Goal: Information Seeking & Learning: Learn about a topic

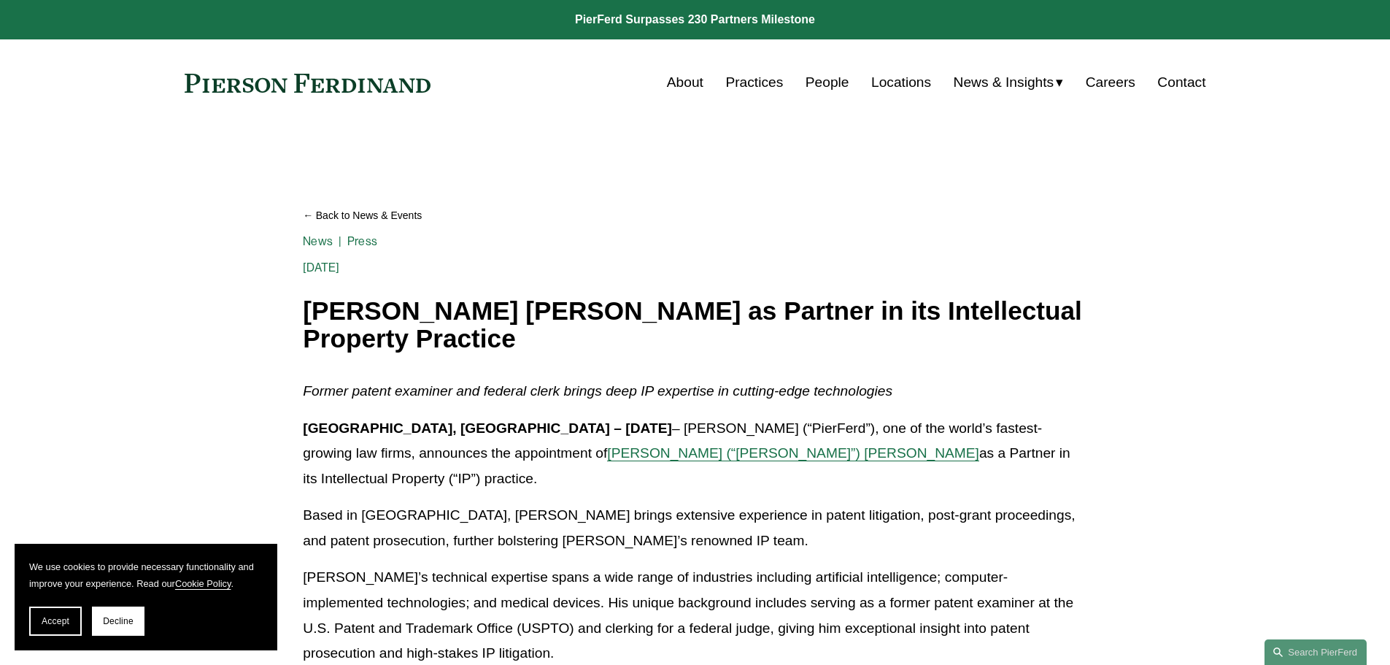
click at [607, 457] on span "Sidharth (“Sid”) Kapoor" at bounding box center [793, 452] width 372 height 15
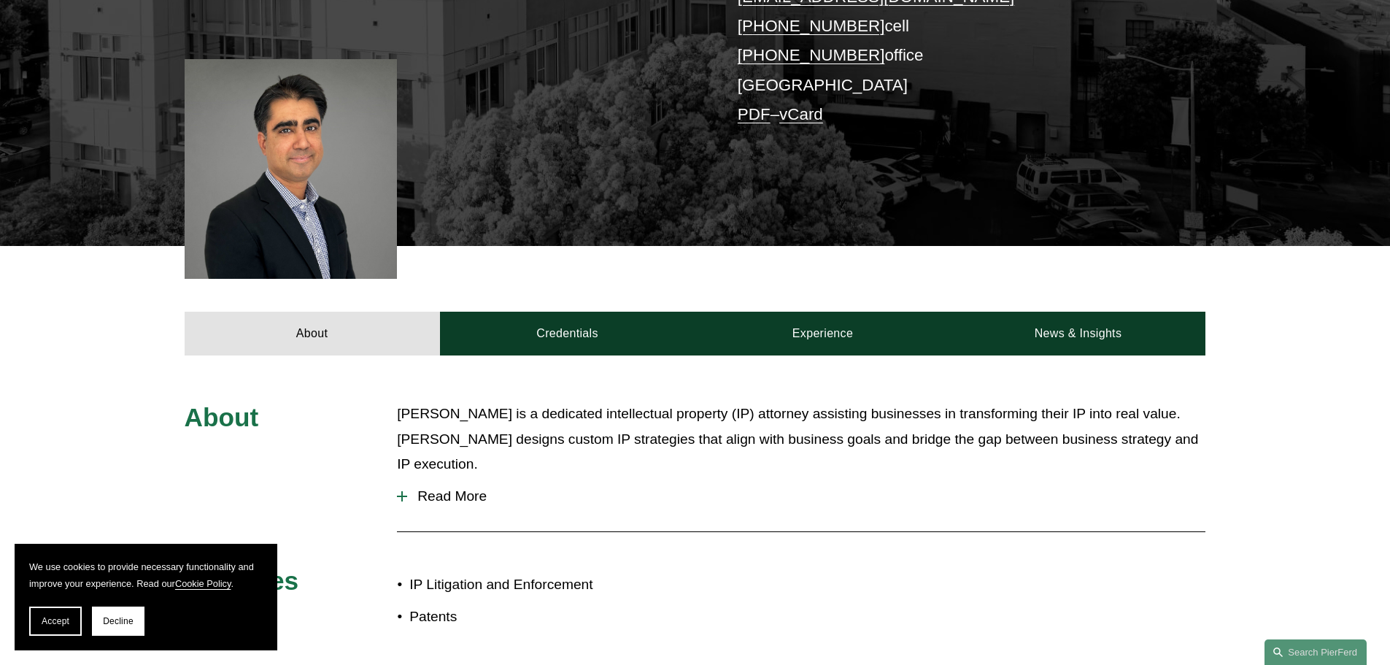
scroll to position [365, 0]
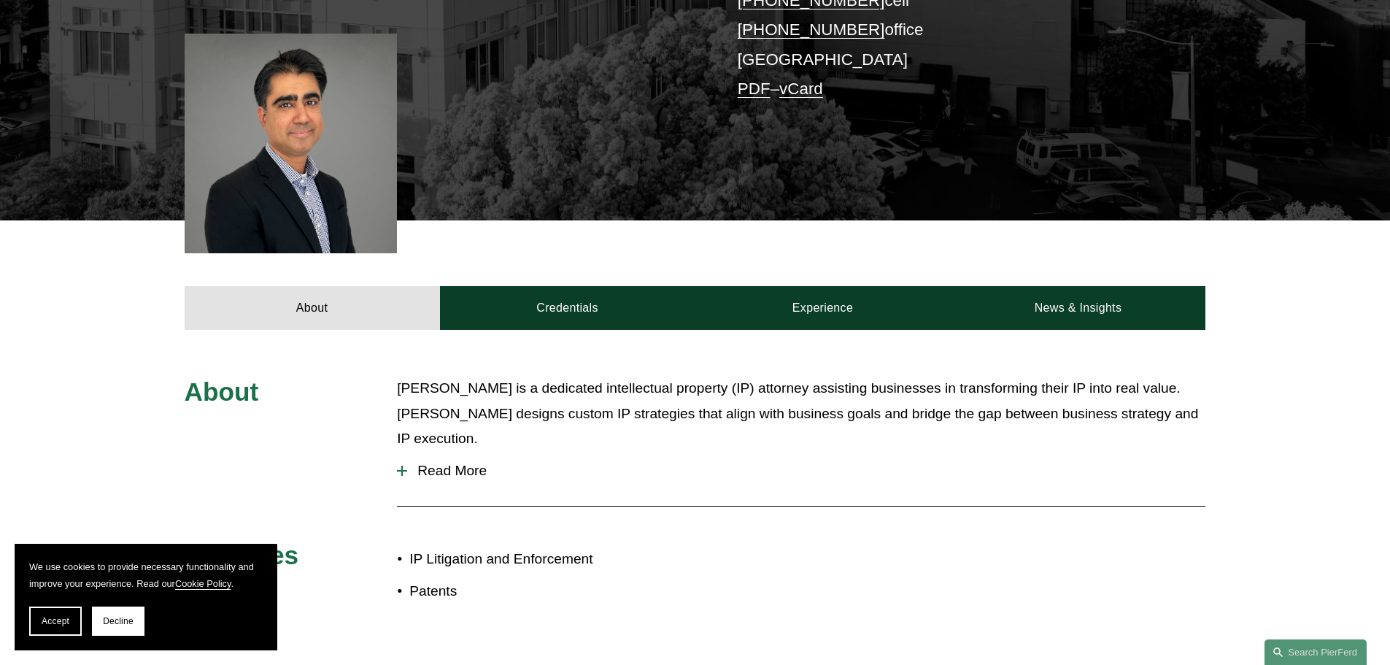
click at [475, 463] on span "Read More" at bounding box center [806, 471] width 798 height 16
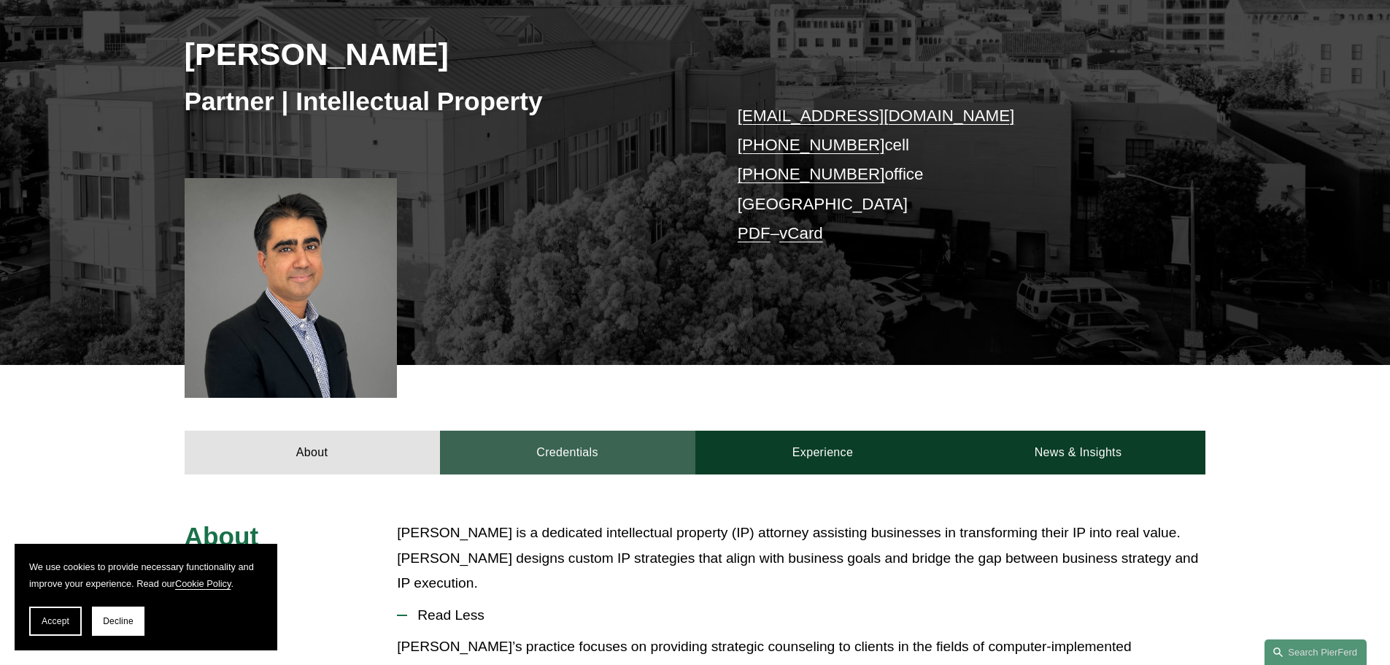
scroll to position [73, 0]
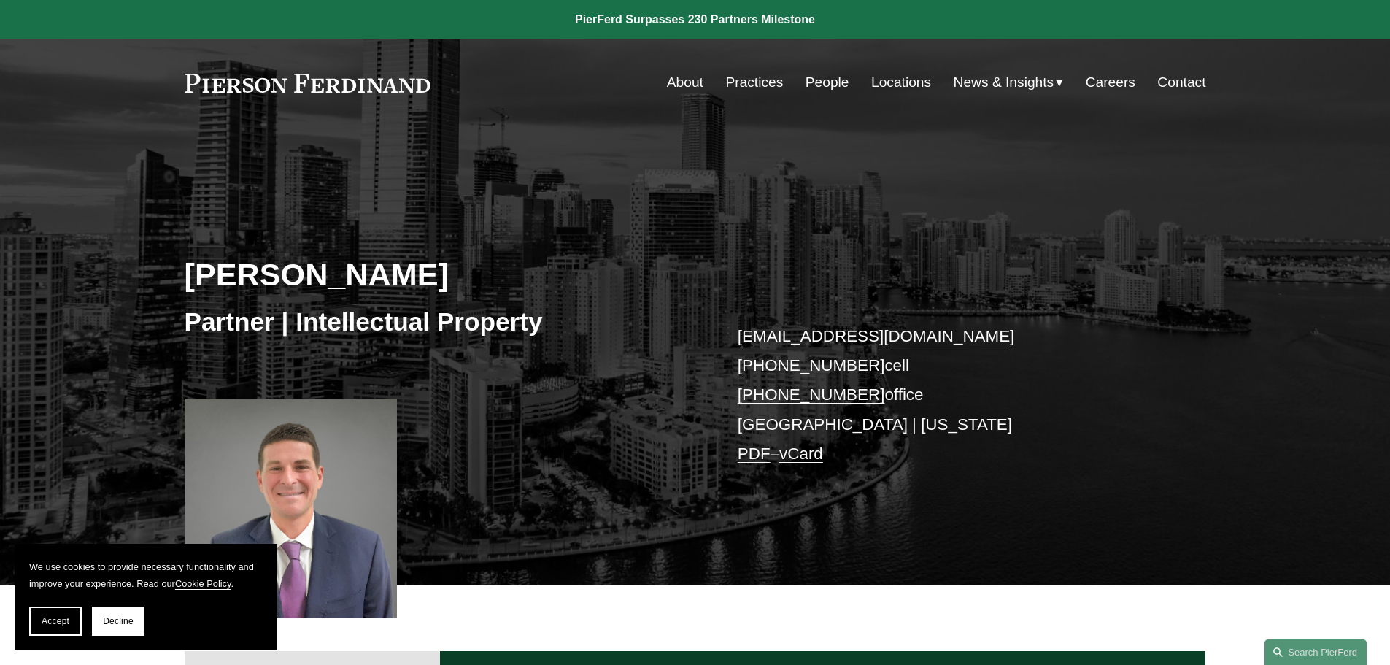
click at [756, 86] on link "Practices" at bounding box center [754, 83] width 58 height 28
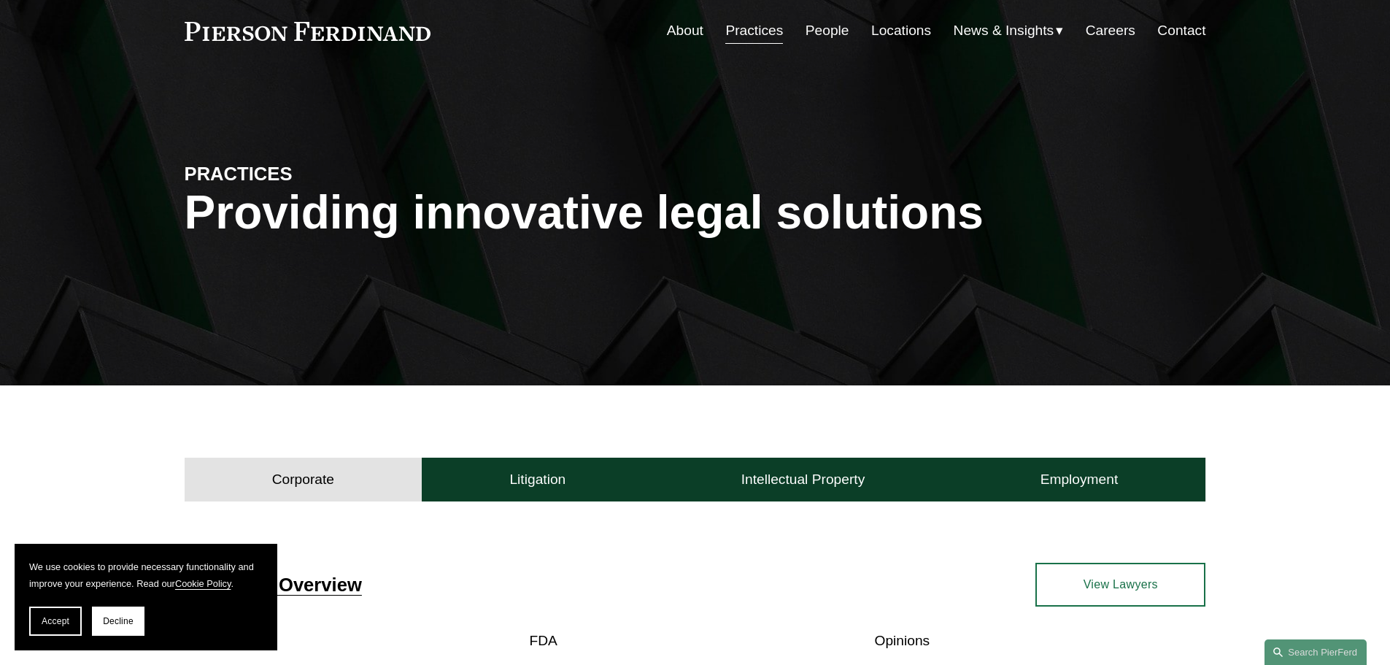
scroll to position [219, 0]
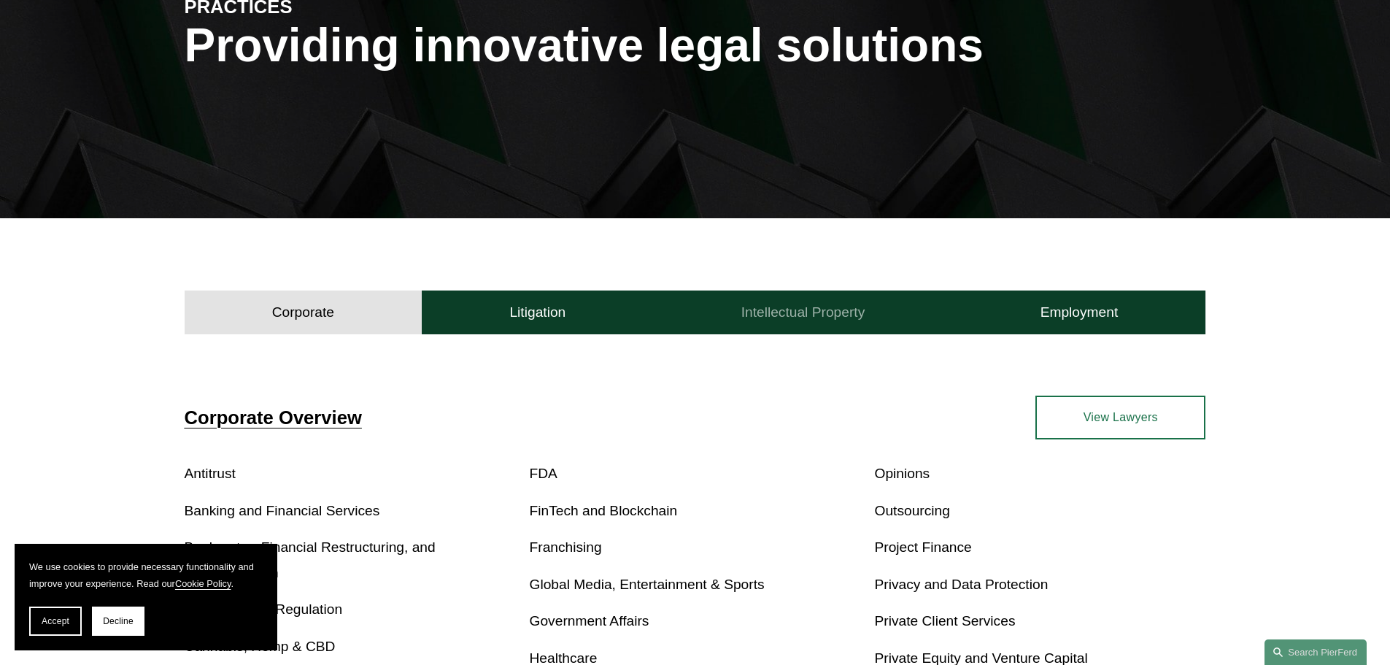
click at [817, 312] on h4 "Intellectual Property" at bounding box center [803, 312] width 124 height 18
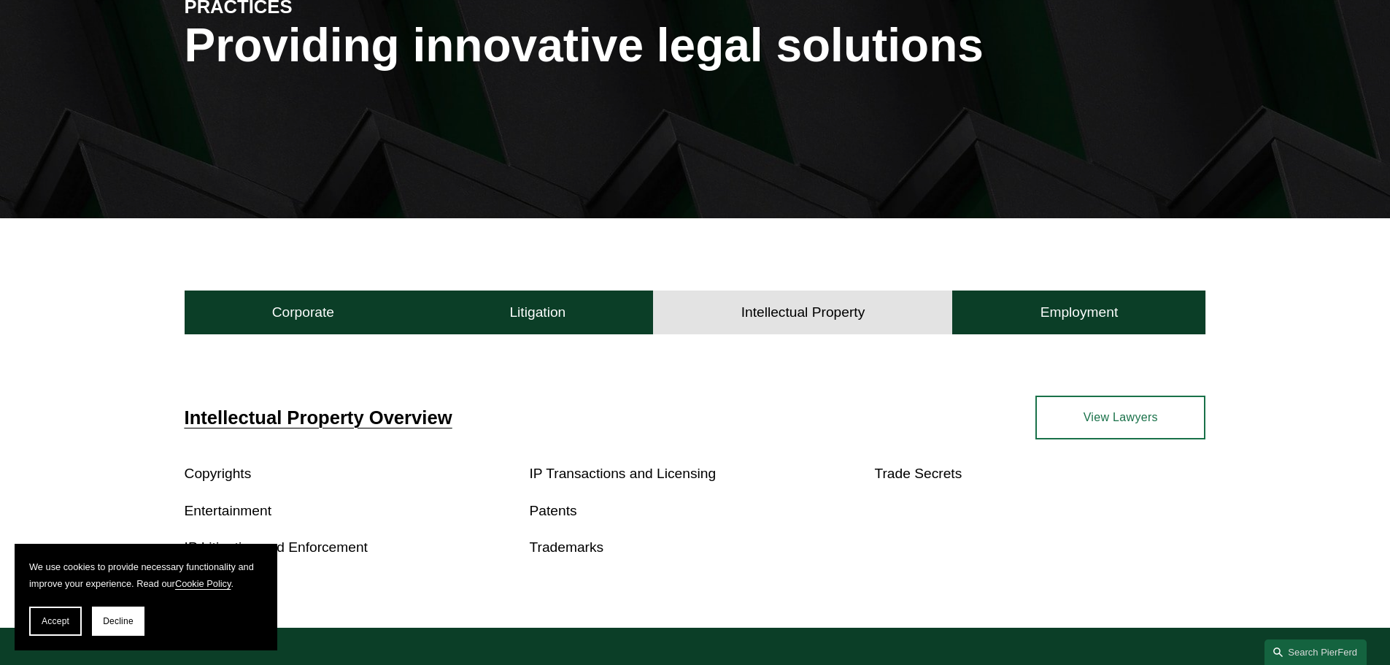
scroll to position [292, 0]
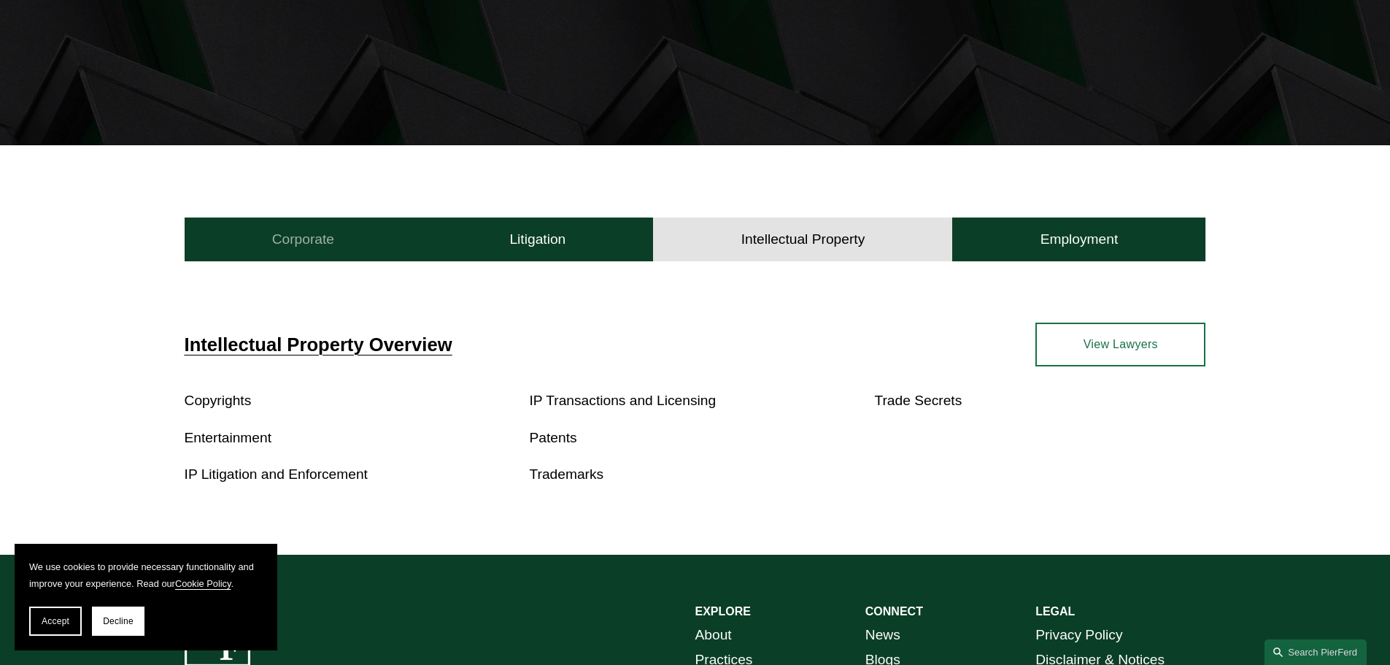
click at [339, 251] on button "Corporate" at bounding box center [304, 239] width 238 height 44
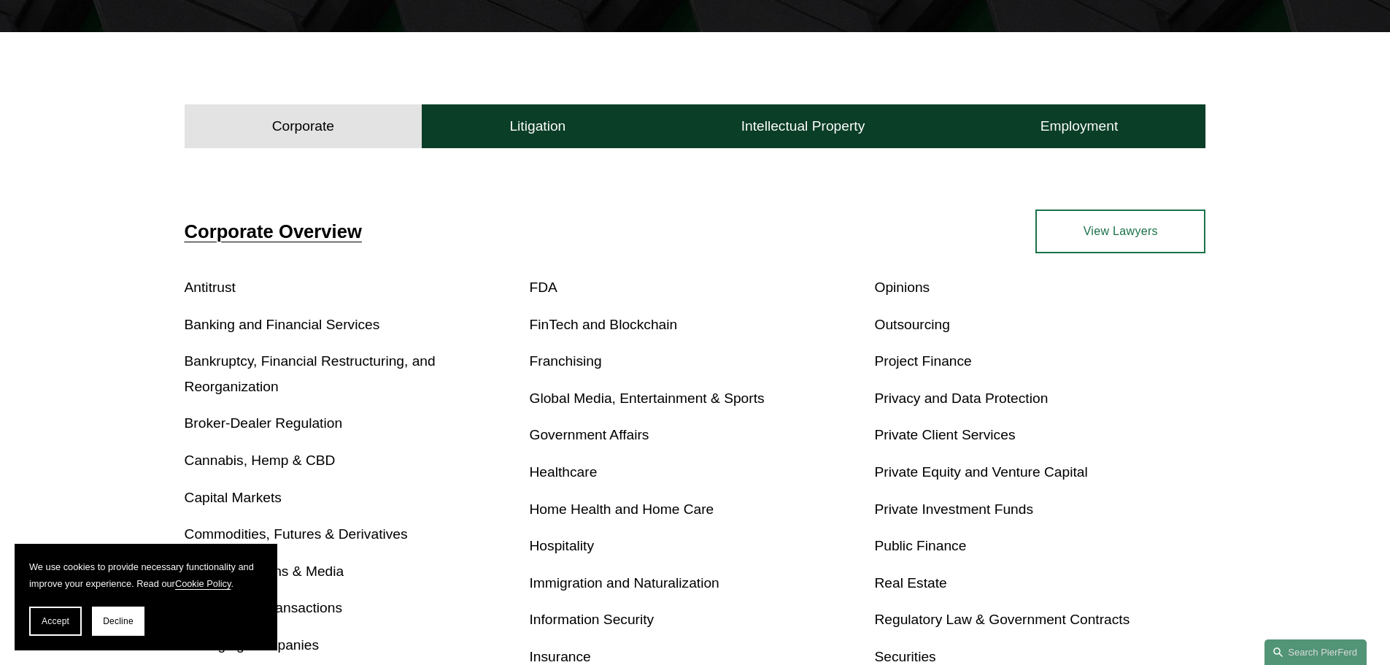
scroll to position [438, 0]
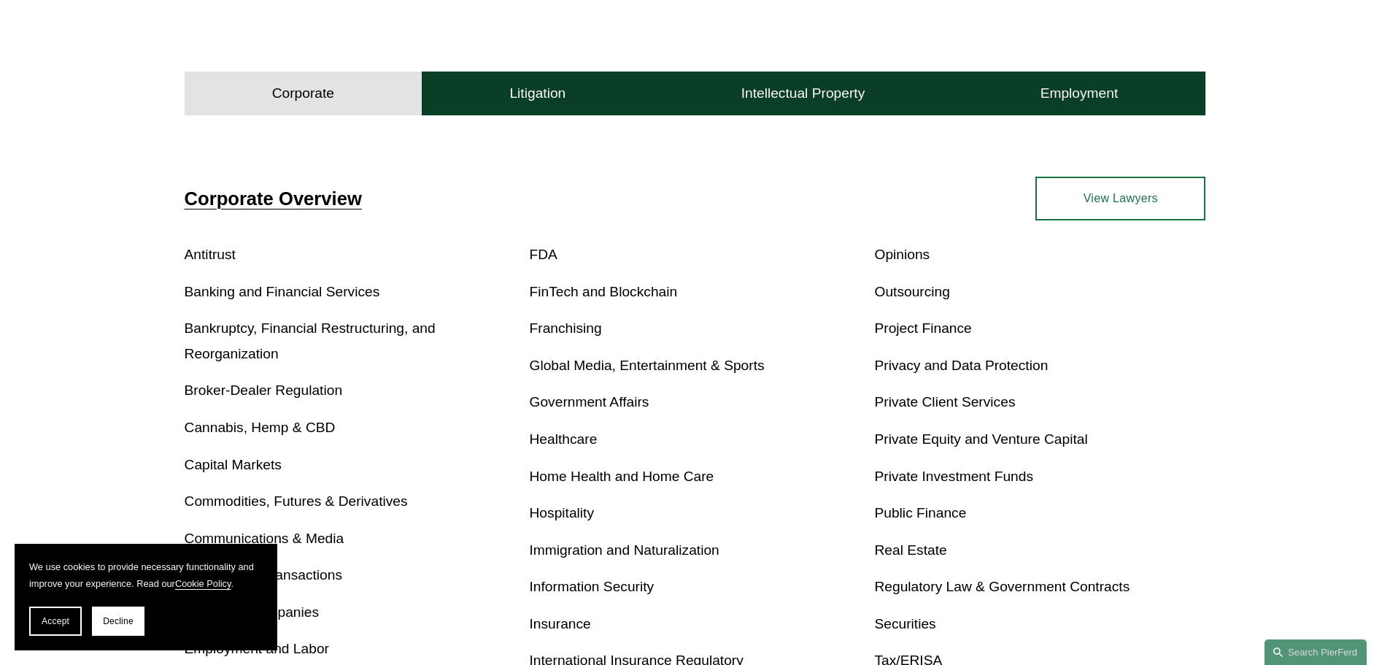
click at [959, 367] on link "Privacy and Data Protection" at bounding box center [961, 364] width 174 height 15
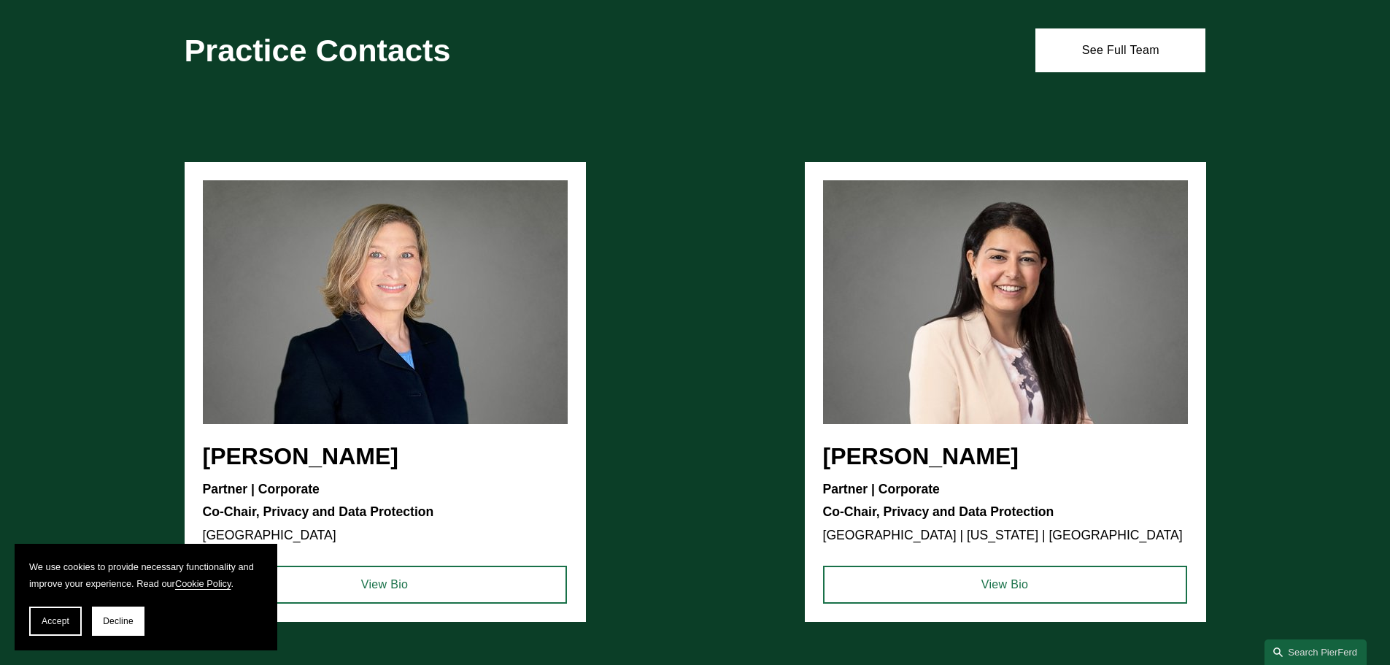
scroll to position [584, 0]
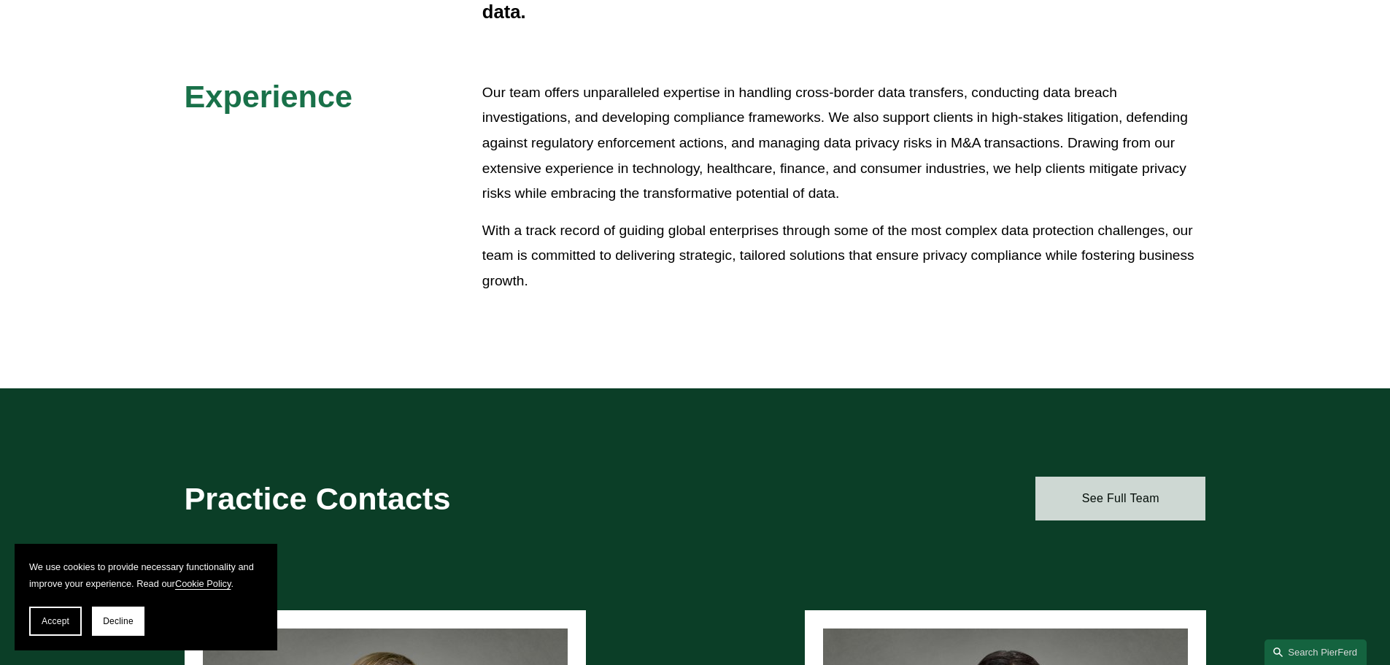
click at [1111, 501] on link "See Full Team" at bounding box center [1120, 498] width 170 height 44
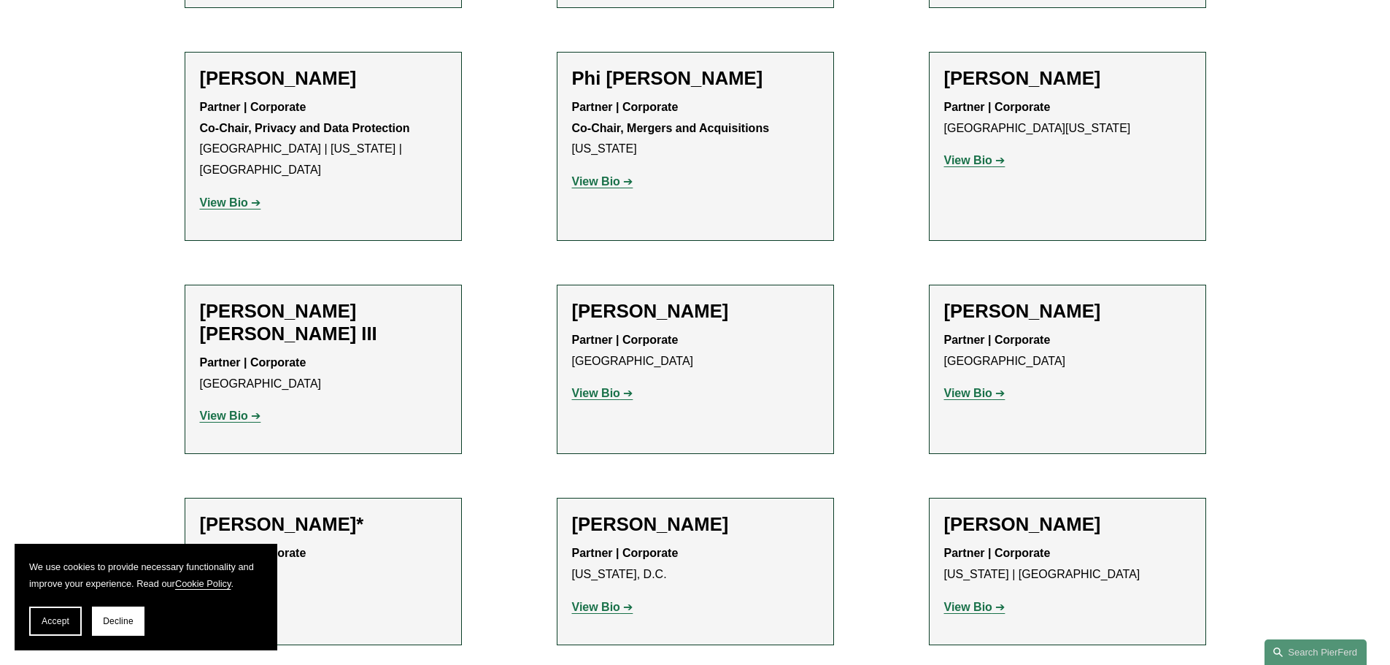
scroll to position [1021, 0]
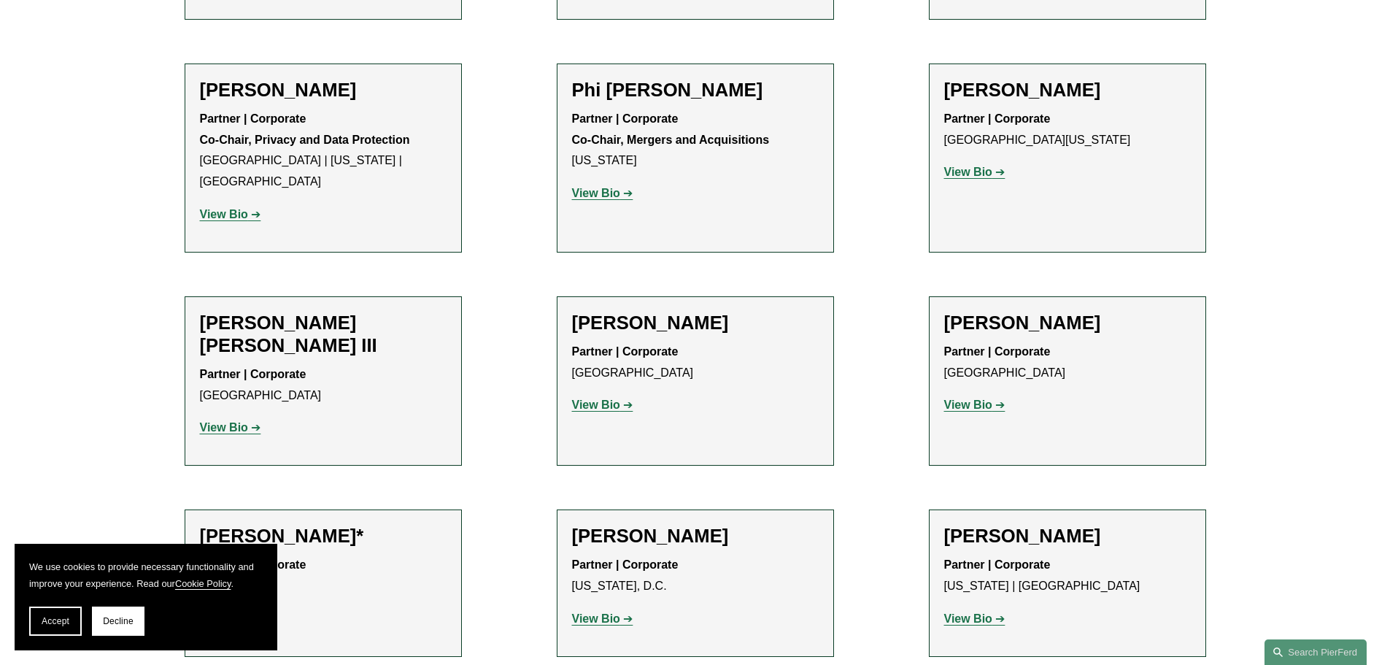
click at [616, 398] on strong "View Bio" at bounding box center [596, 404] width 48 height 12
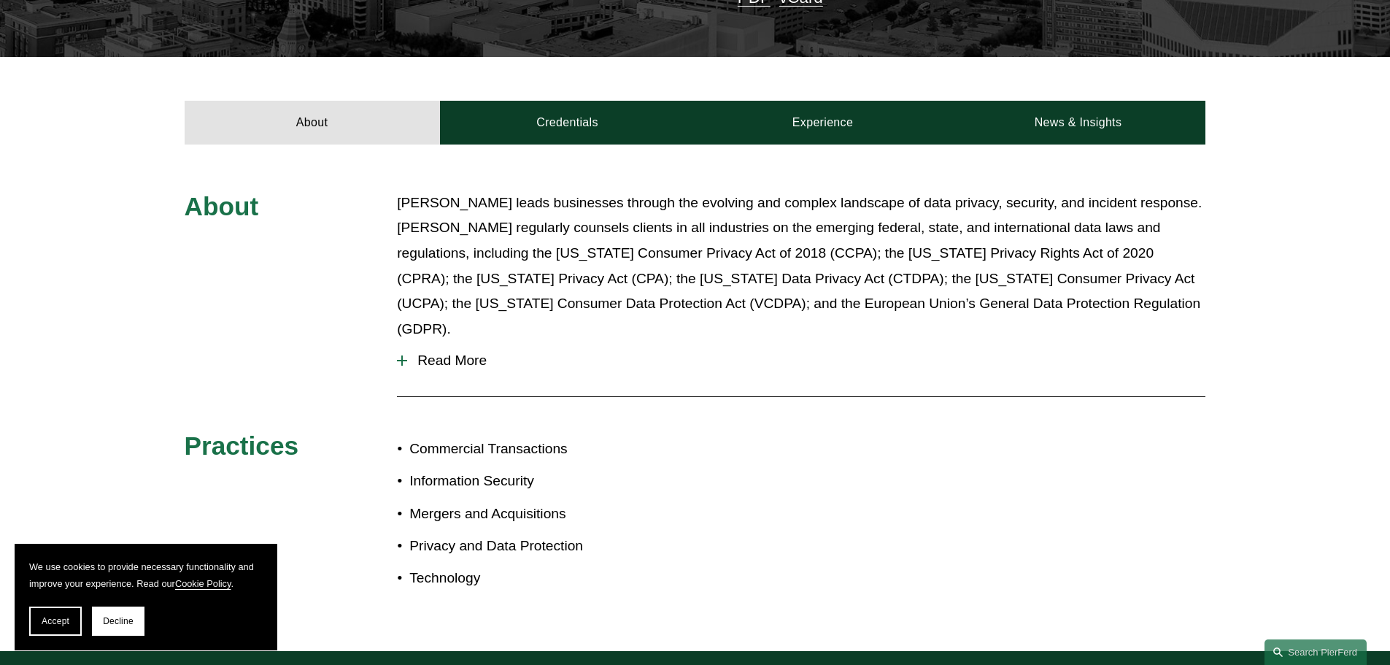
scroll to position [511, 0]
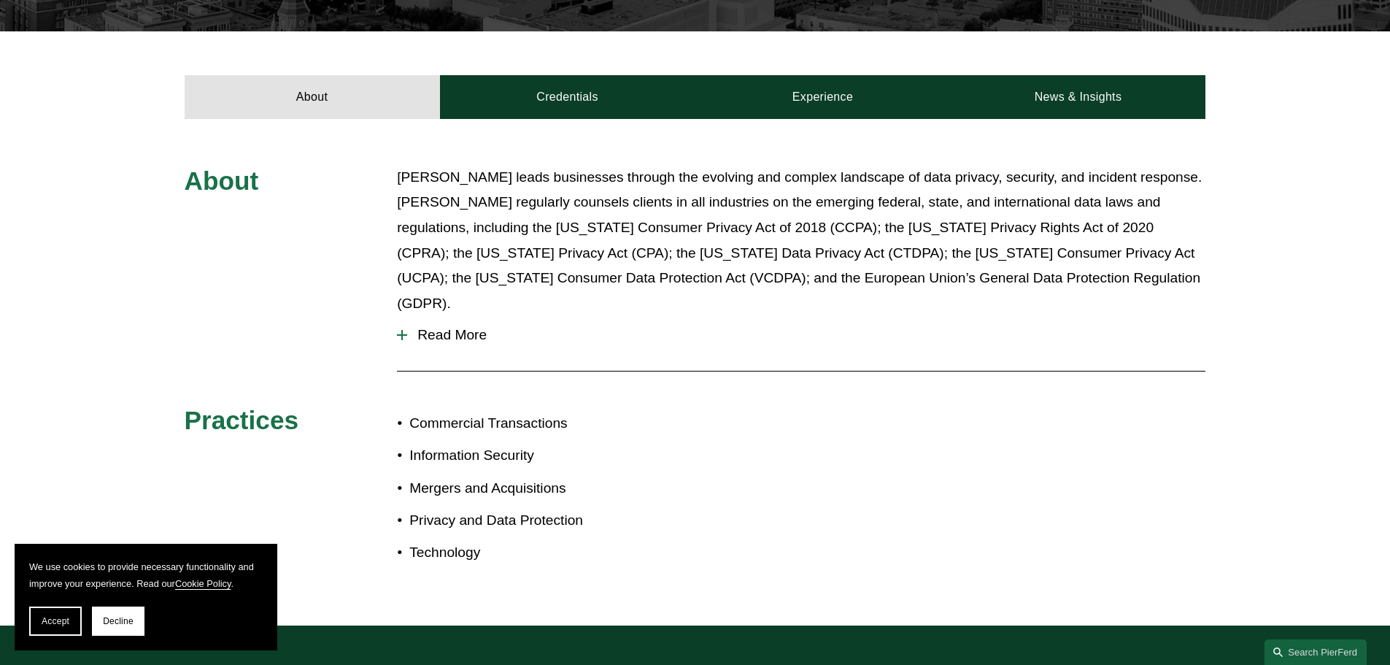
click at [474, 327] on span "Read More" at bounding box center [806, 335] width 798 height 16
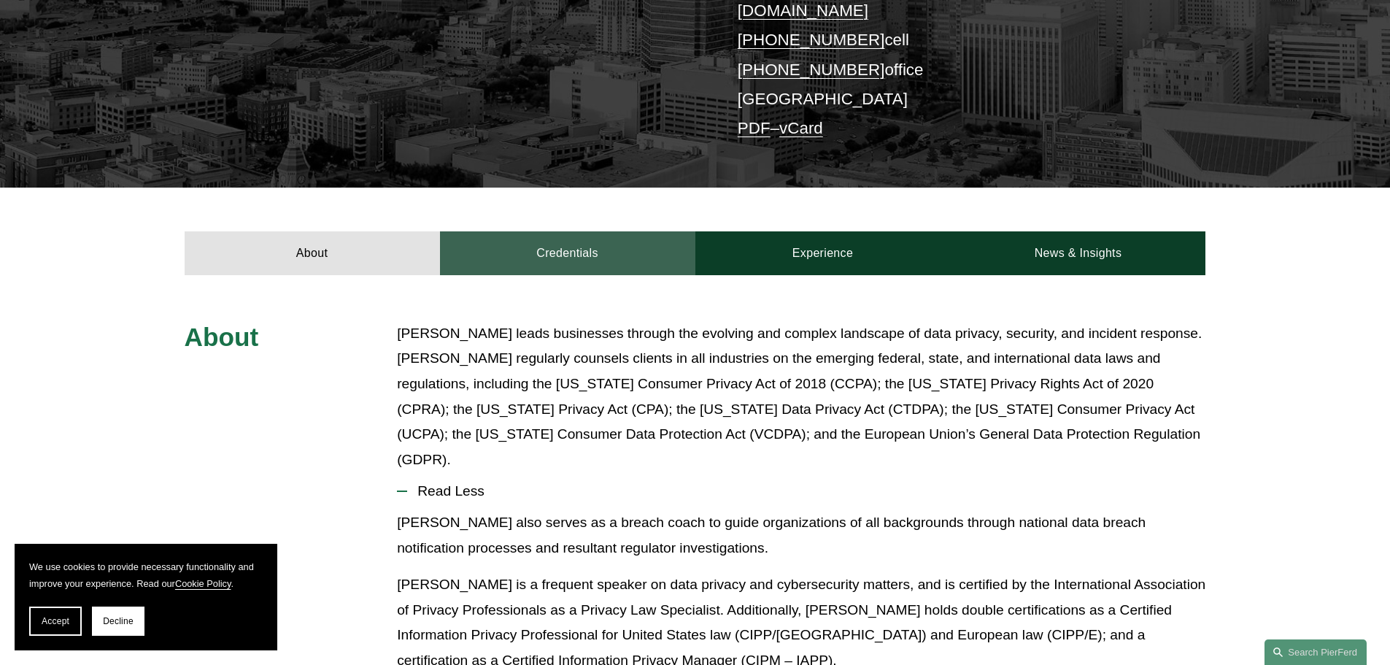
scroll to position [292, 0]
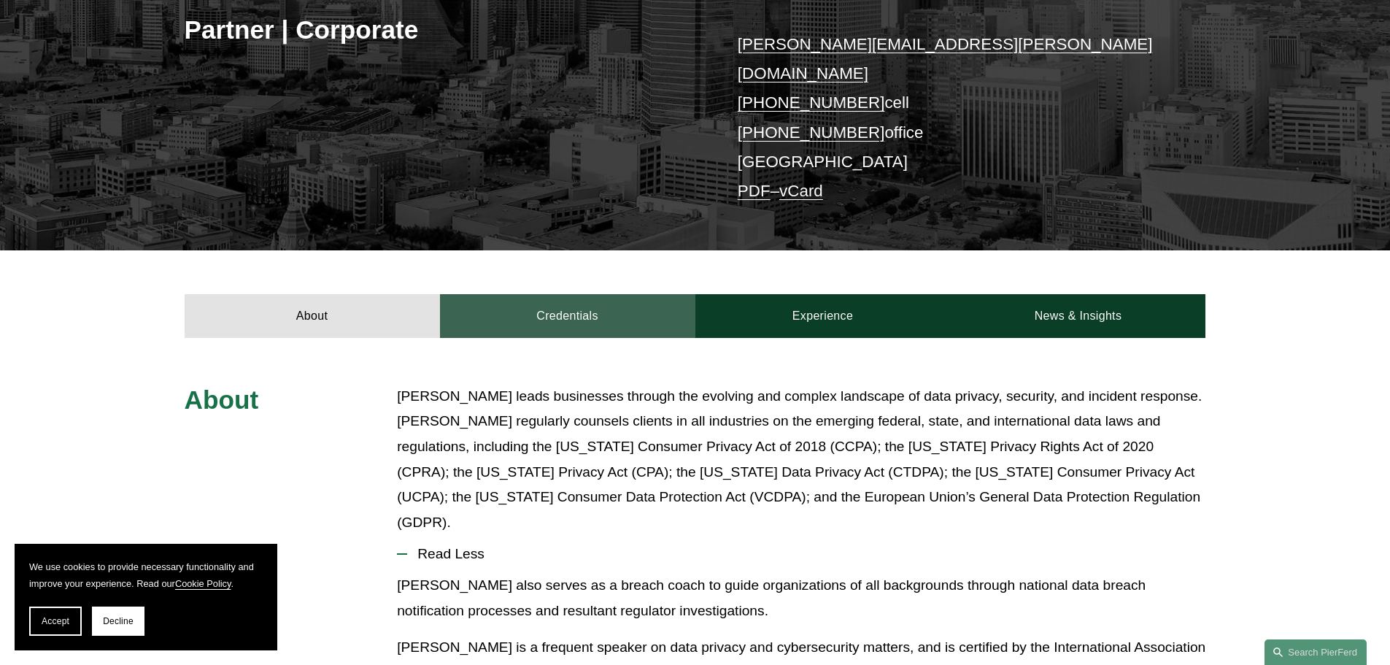
click at [587, 300] on link "Credentials" at bounding box center [567, 316] width 255 height 44
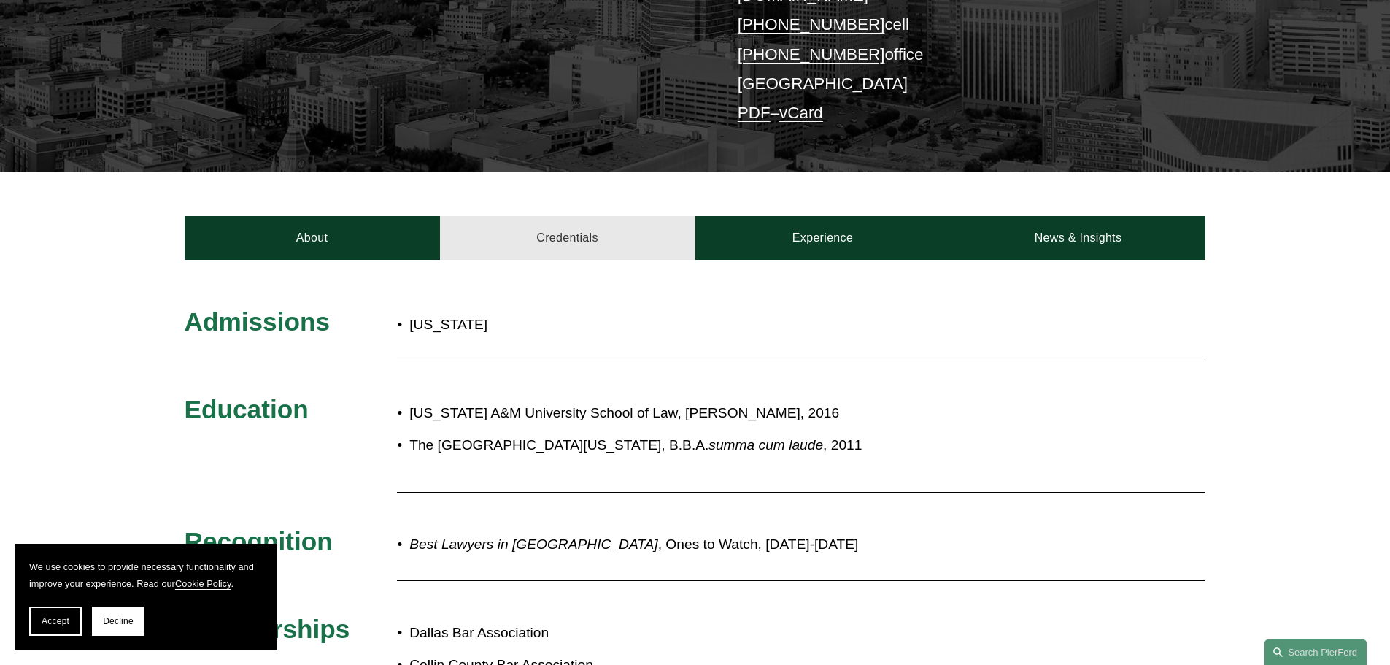
scroll to position [365, 0]
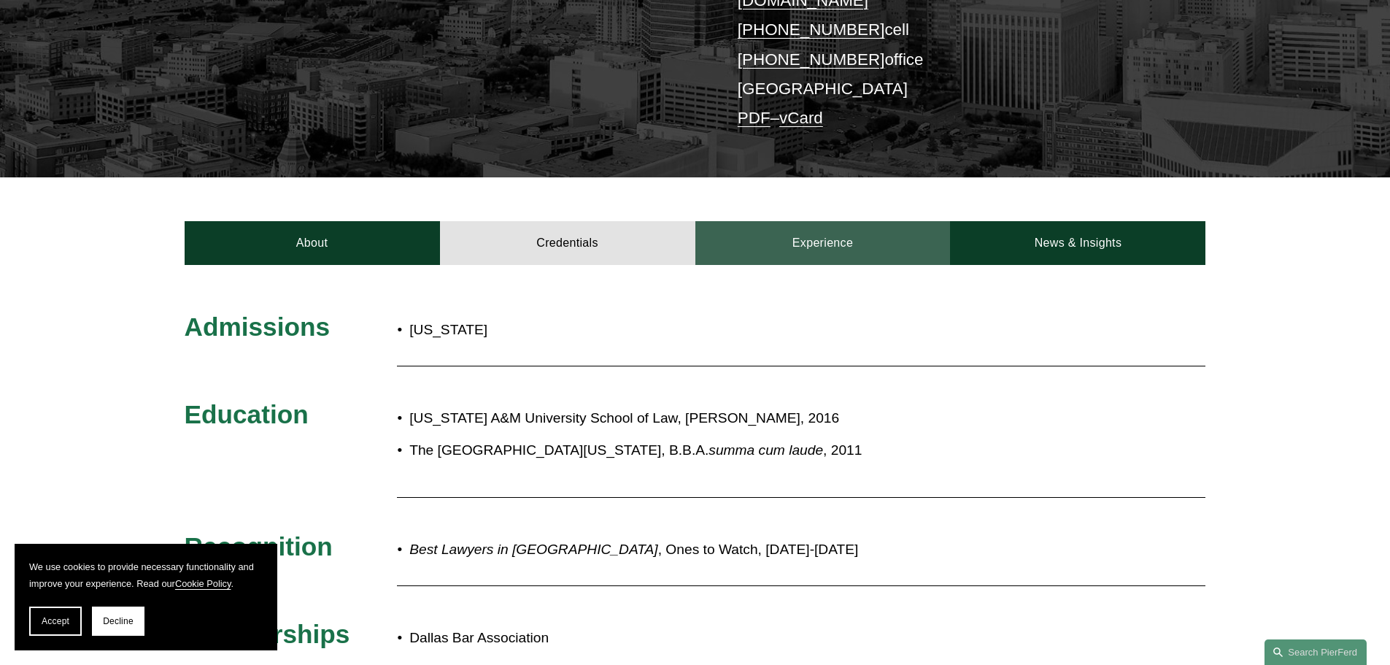
click at [793, 221] on link "Experience" at bounding box center [822, 243] width 255 height 44
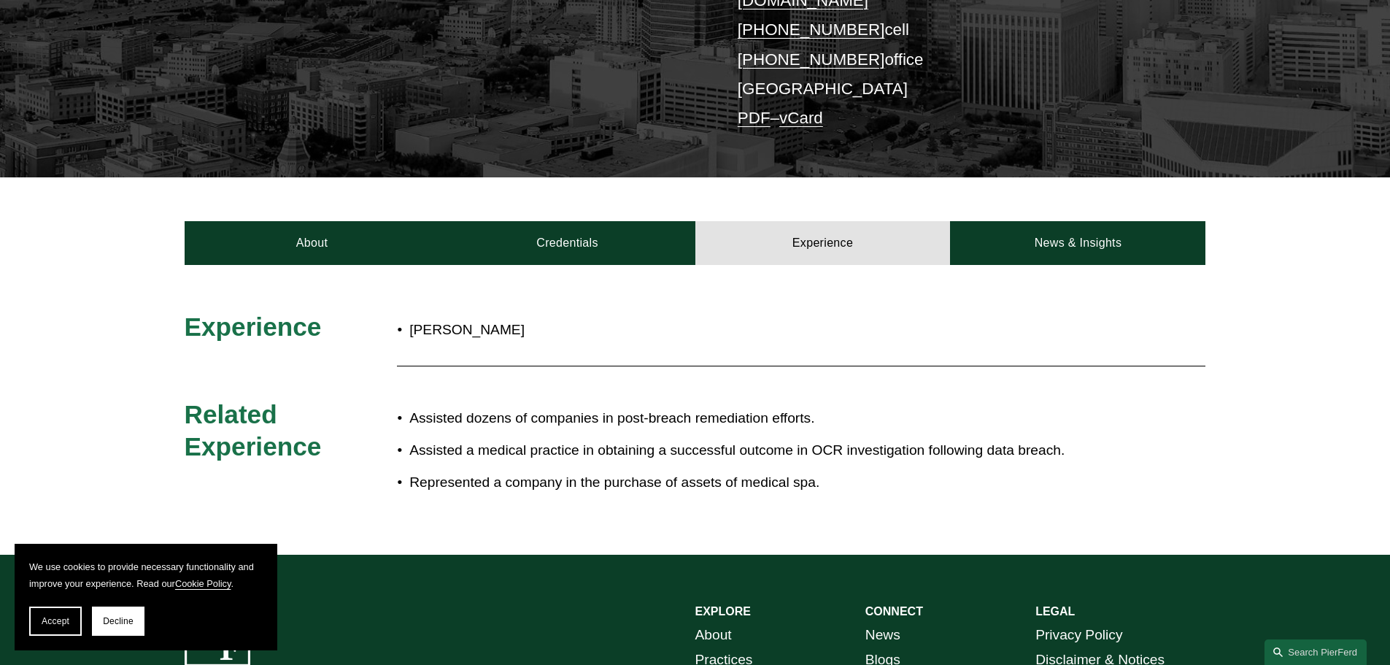
scroll to position [292, 0]
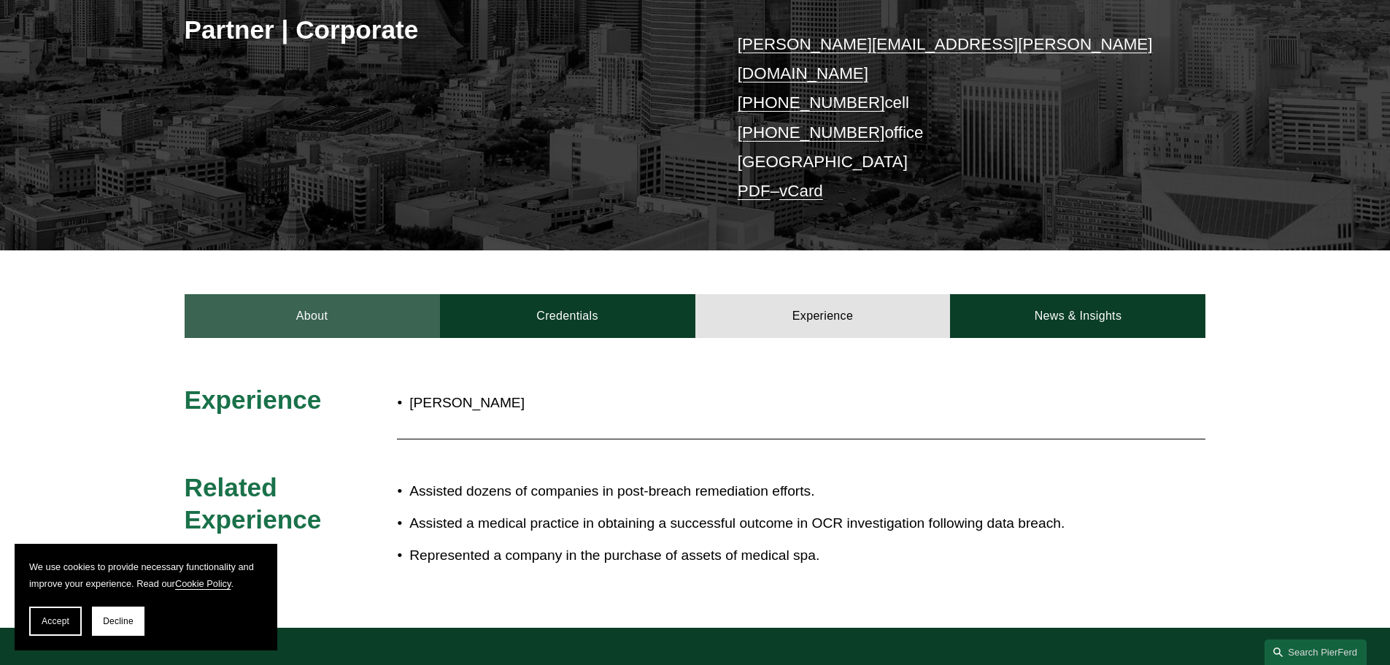
click at [354, 304] on link "About" at bounding box center [312, 316] width 255 height 44
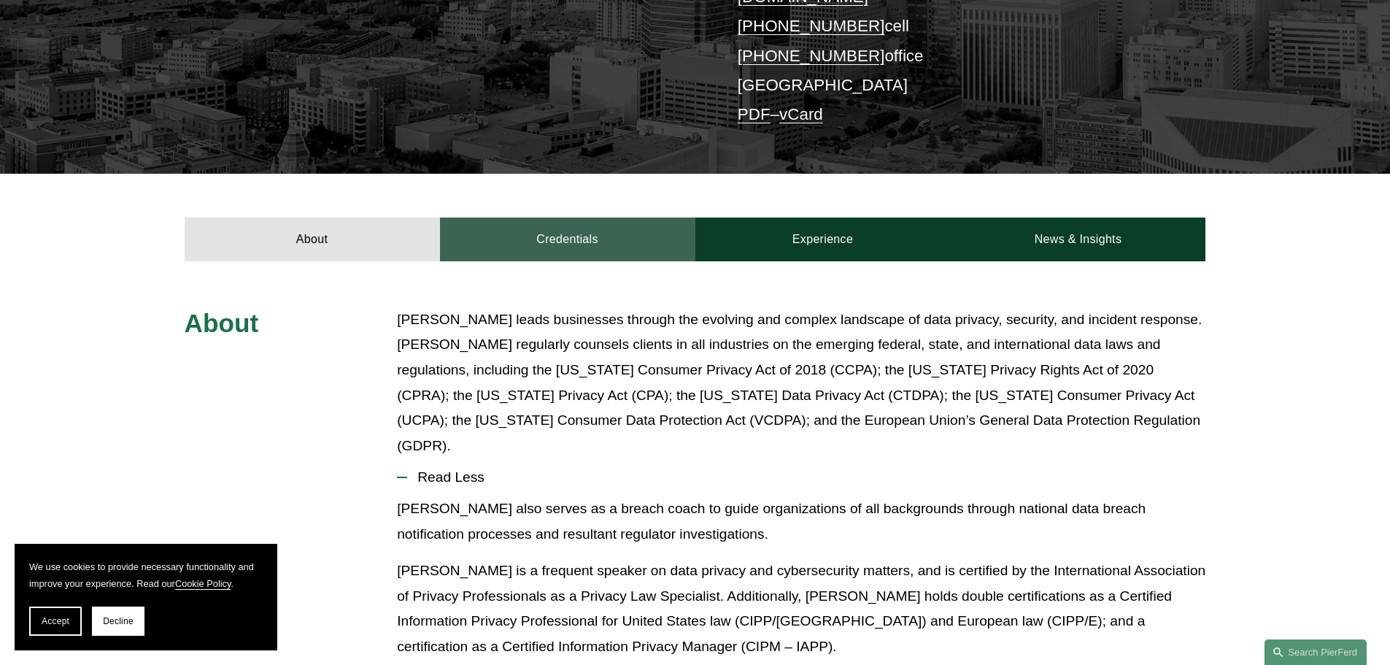
scroll to position [146, 0]
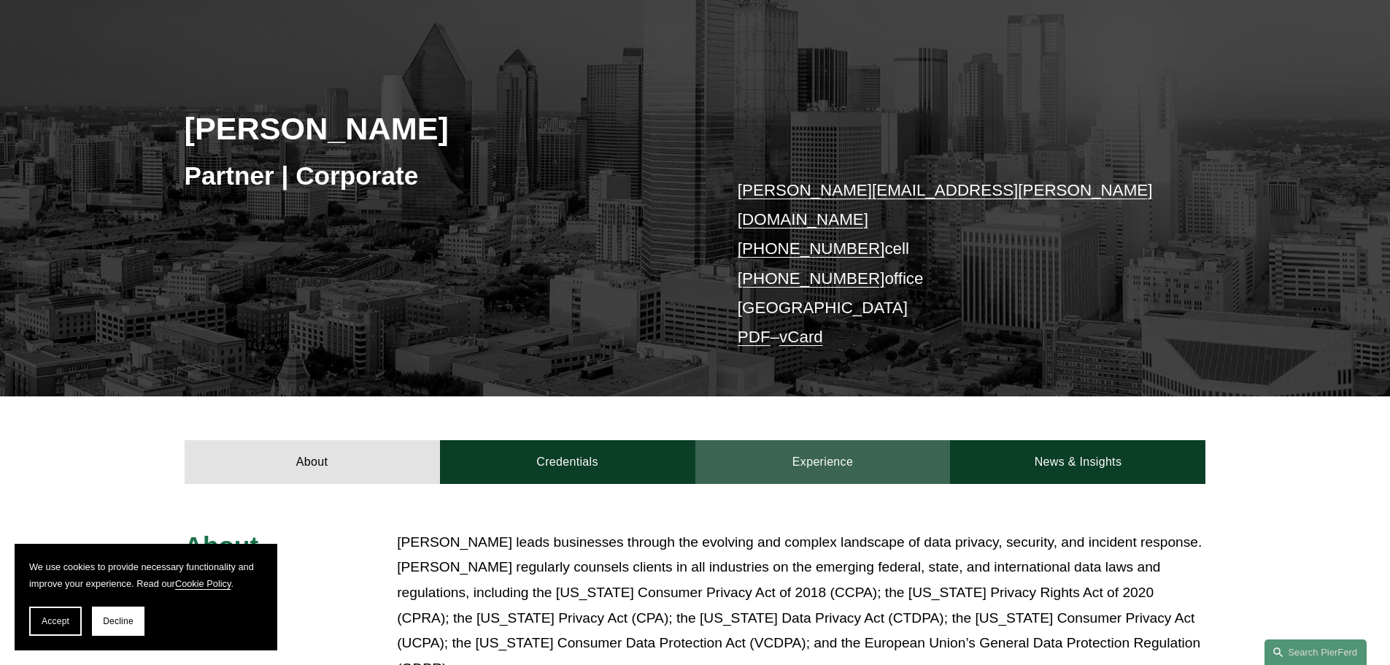
click at [805, 440] on link "Experience" at bounding box center [822, 462] width 255 height 44
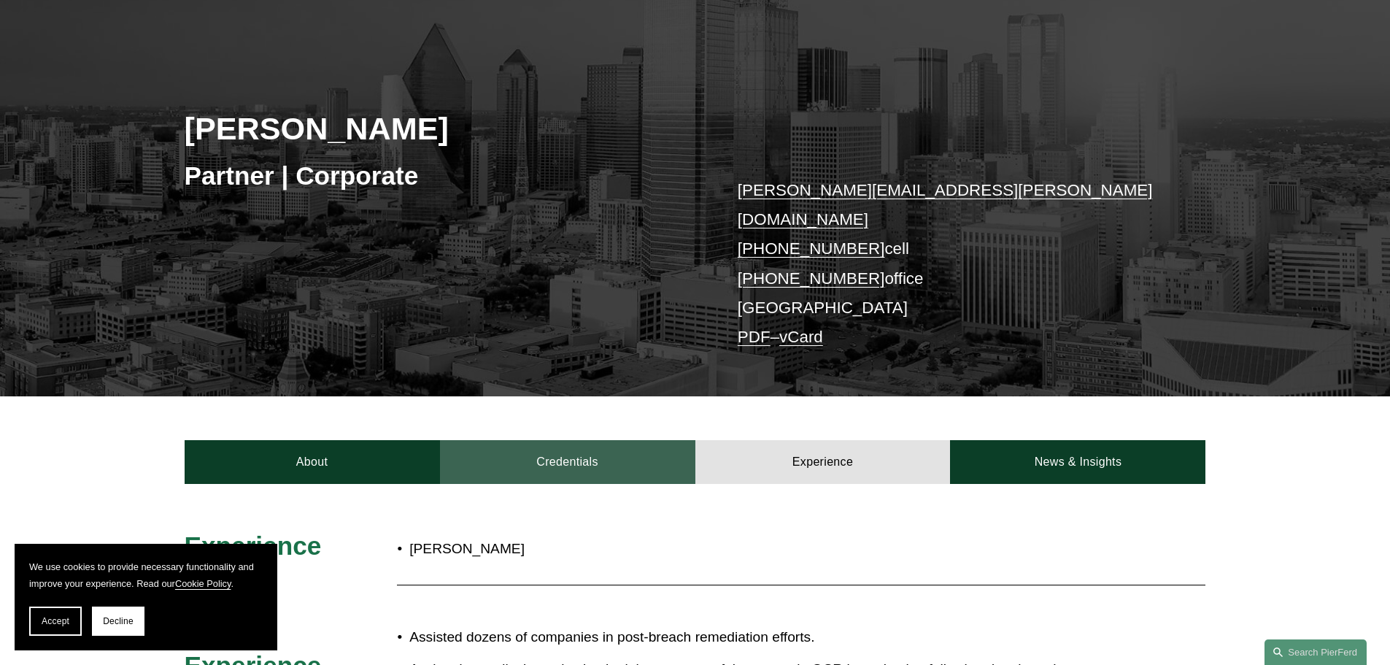
click at [576, 440] on link "Credentials" at bounding box center [567, 462] width 255 height 44
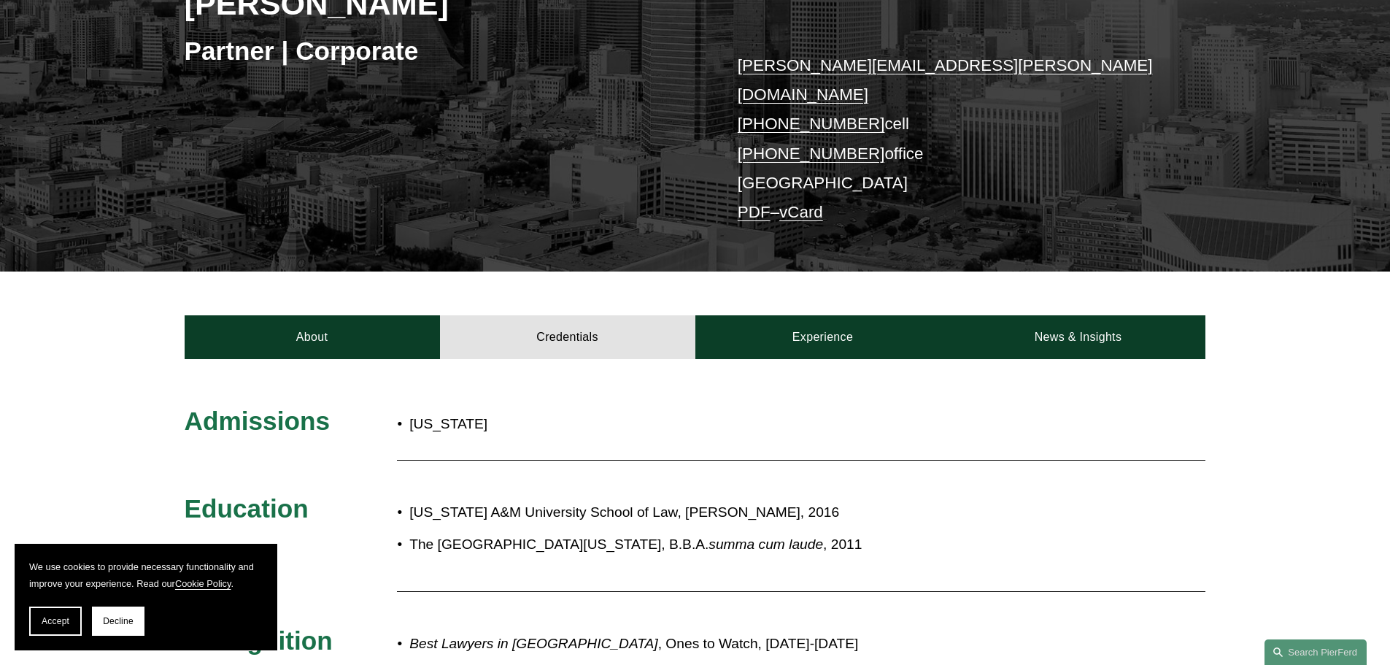
scroll to position [292, 0]
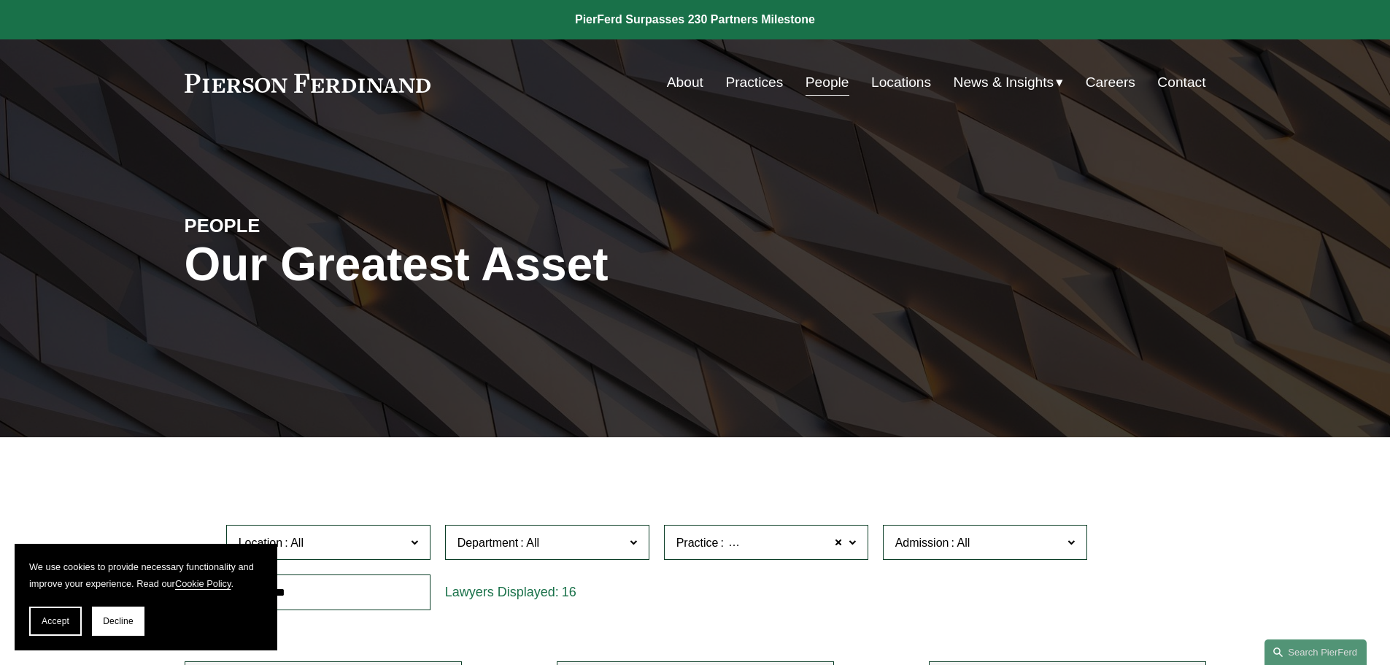
scroll to position [1021, 0]
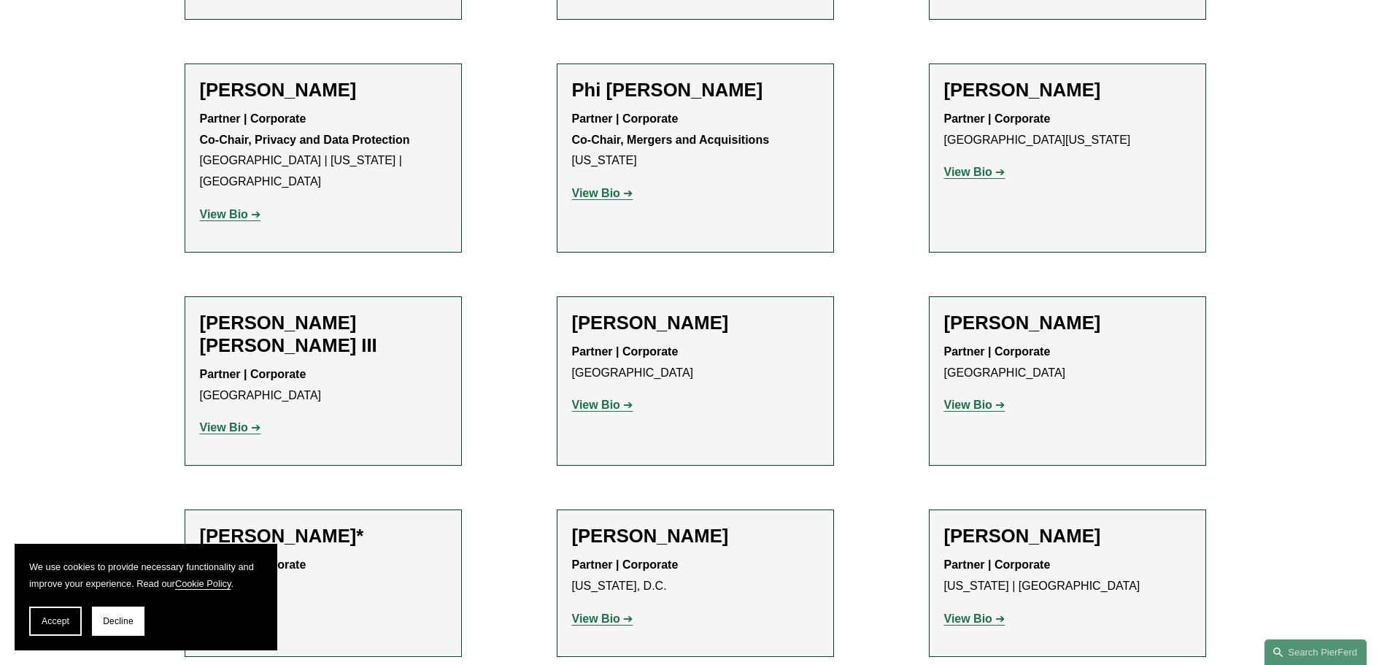
click at [994, 398] on link "View Bio" at bounding box center [974, 404] width 61 height 12
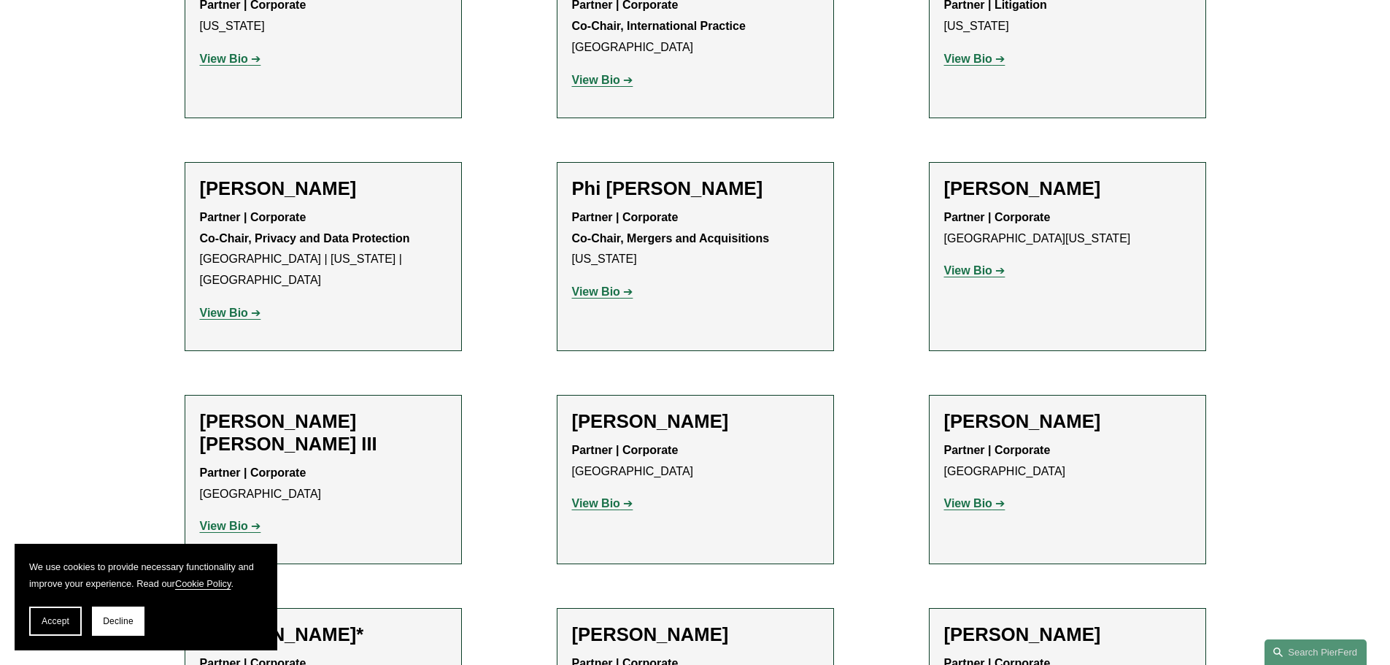
scroll to position [948, 0]
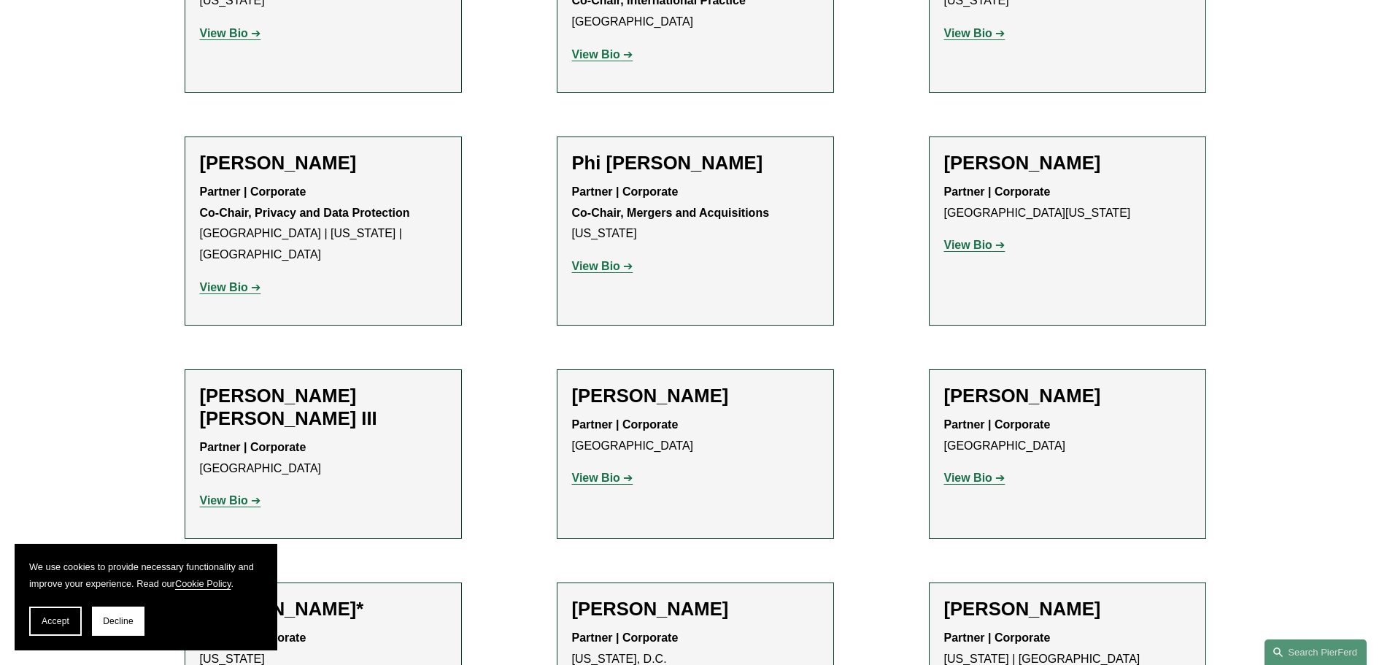
click at [1002, 471] on link "View Bio" at bounding box center [974, 477] width 61 height 12
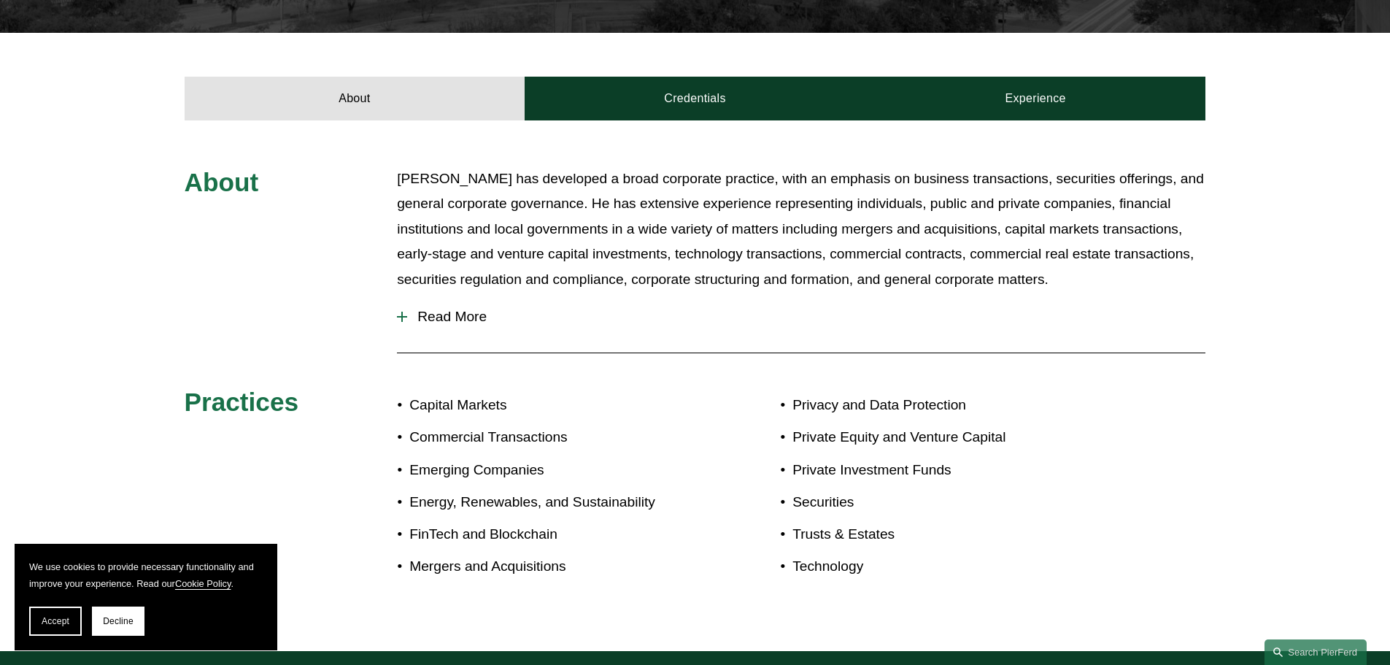
scroll to position [511, 0]
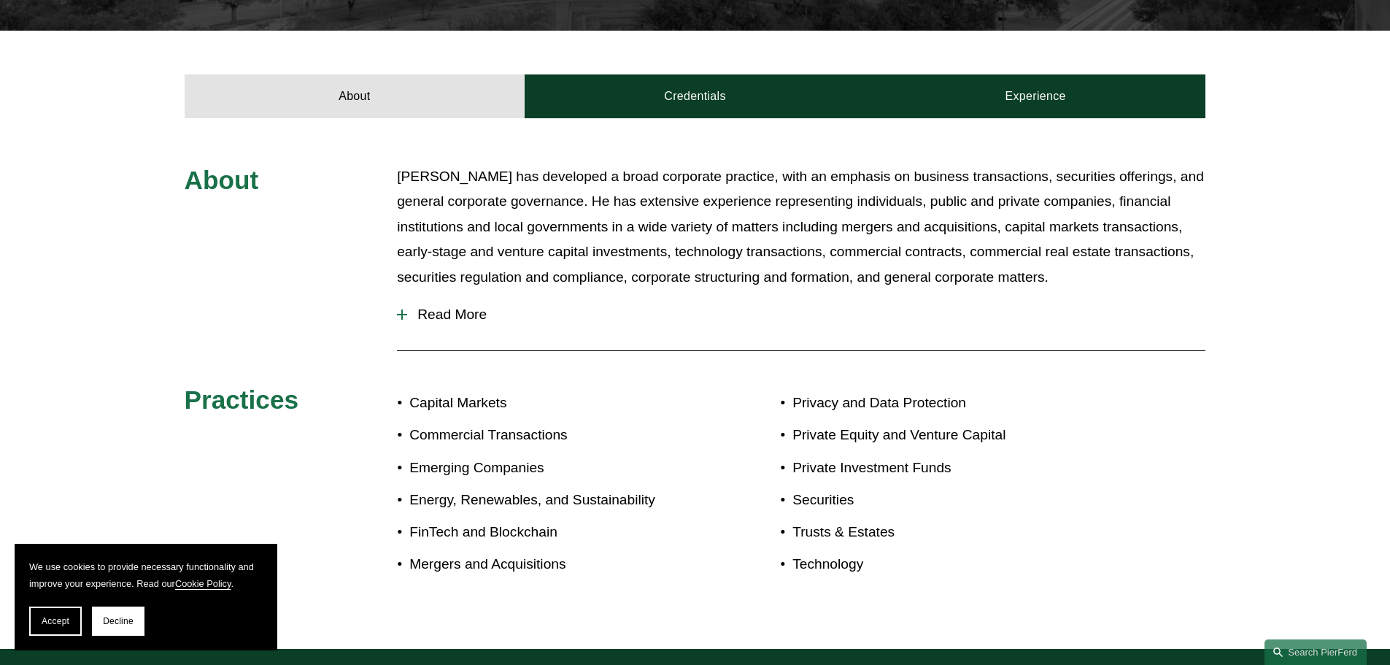
click at [466, 306] on button "Read More" at bounding box center [801, 314] width 808 height 38
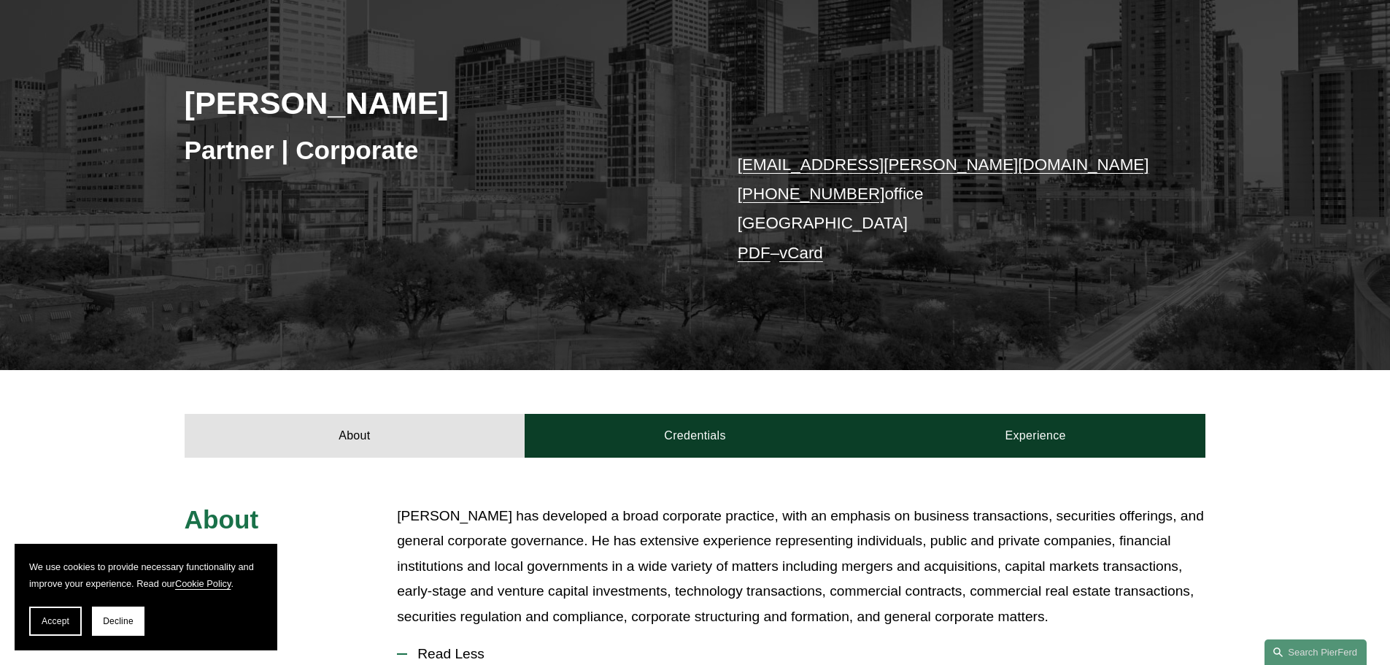
scroll to position [146, 0]
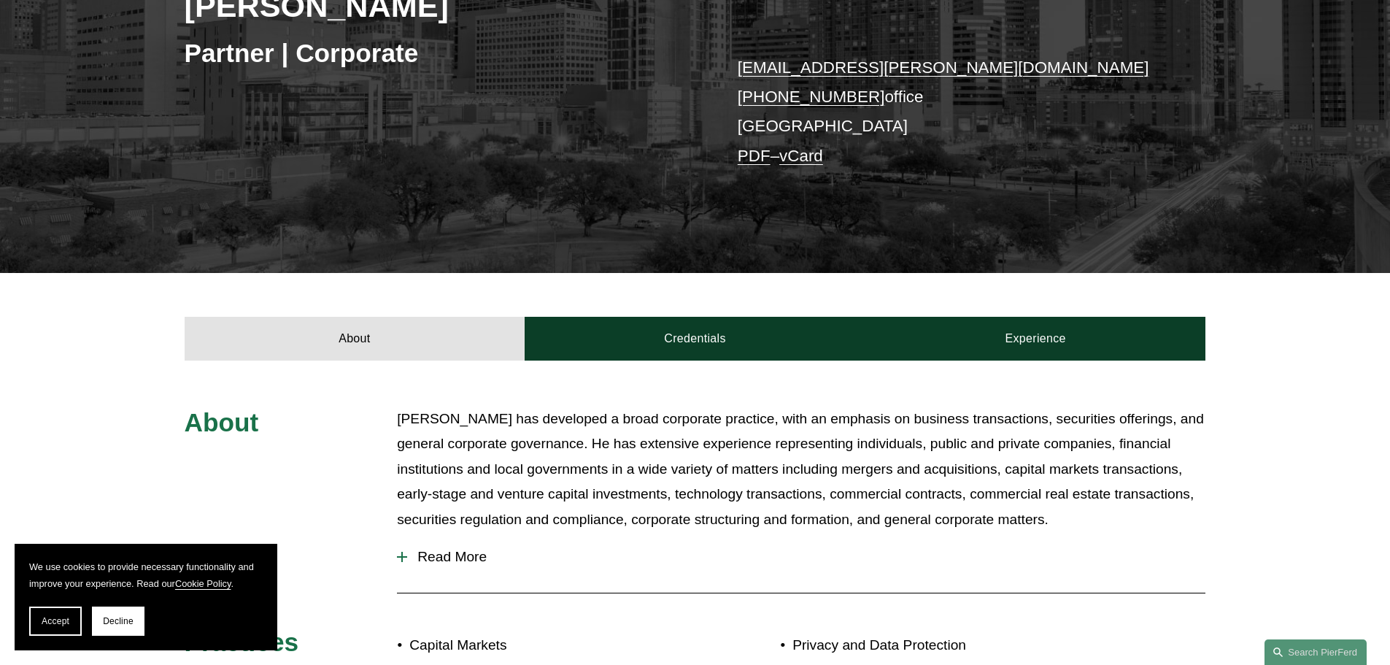
scroll to position [153, 0]
